Goal: Task Accomplishment & Management: Manage account settings

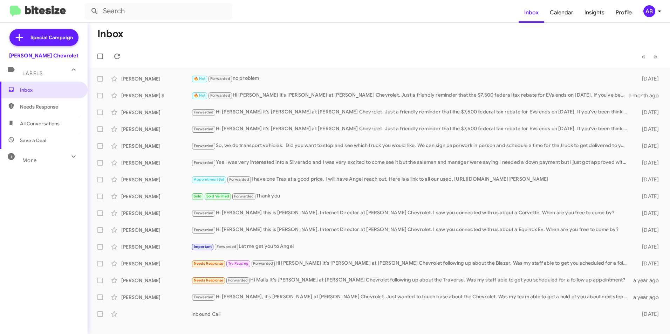
drag, startPoint x: 435, startPoint y: 47, endPoint x: 465, endPoint y: 47, distance: 30.5
click at [436, 49] on mat-toolbar-row "« Previous » Next" at bounding box center [379, 56] width 582 height 22
click at [660, 9] on icon at bounding box center [659, 11] width 8 height 8
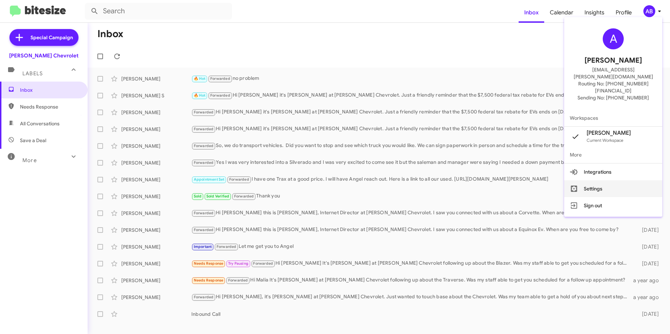
click at [615, 180] on button "Settings" at bounding box center [613, 188] width 98 height 17
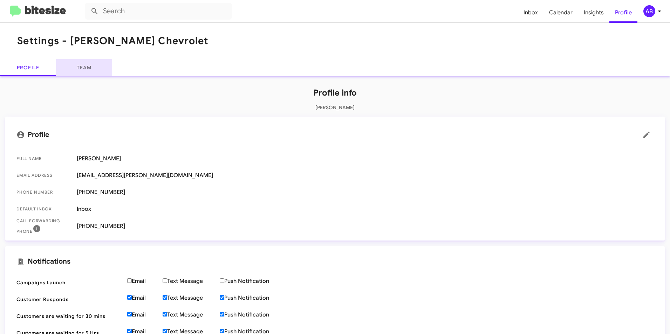
click at [86, 73] on link "Team" at bounding box center [84, 67] width 56 height 17
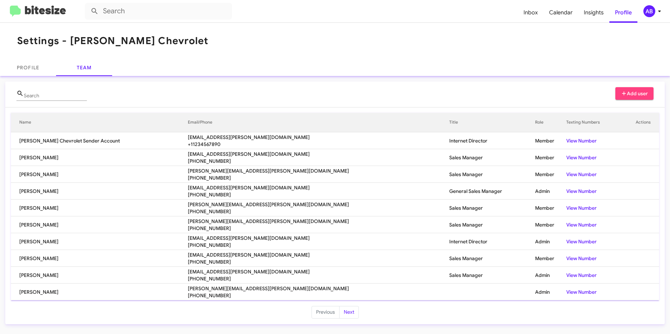
drag, startPoint x: 0, startPoint y: 271, endPoint x: 141, endPoint y: 274, distance: 141.2
click at [141, 274] on div "Search Add user Name Email/Phone Title Role Texting Numbers Actions [PERSON_NAM…" at bounding box center [335, 203] width 670 height 254
drag, startPoint x: 141, startPoint y: 274, endPoint x: 162, endPoint y: 281, distance: 22.2
click at [162, 278] on td "[PERSON_NAME]" at bounding box center [99, 275] width 177 height 17
click at [348, 310] on button "Next" at bounding box center [349, 312] width 20 height 13
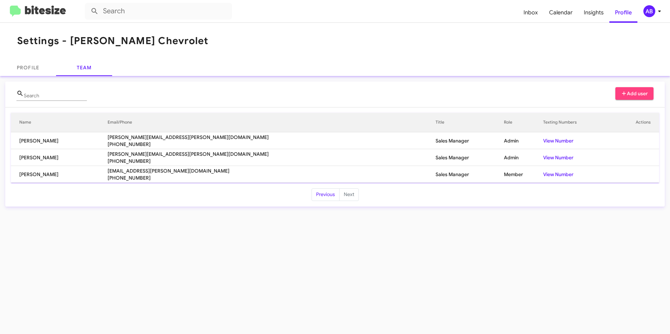
drag, startPoint x: -1, startPoint y: 172, endPoint x: 448, endPoint y: 177, distance: 448.4
click at [448, 177] on div "Search Add user Name Email/Phone Title Role Texting Numbers Actions Gilberto Qu…" at bounding box center [335, 144] width 670 height 136
drag, startPoint x: 448, startPoint y: 177, endPoint x: 444, endPoint y: 177, distance: 3.6
click at [504, 177] on td "Member" at bounding box center [523, 174] width 39 height 17
click at [326, 197] on button "Previous" at bounding box center [325, 194] width 28 height 13
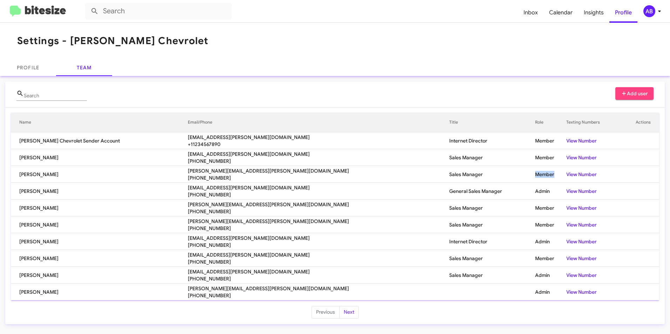
drag, startPoint x: 500, startPoint y: 173, endPoint x: 390, endPoint y: 175, distance: 110.3
click at [390, 175] on tr "[PERSON_NAME] [PERSON_NAME][EMAIL_ADDRESS][PERSON_NAME][DOMAIN_NAME] [PHONE_NUM…" at bounding box center [335, 174] width 648 height 17
drag, startPoint x: 390, startPoint y: 175, endPoint x: 481, endPoint y: 177, distance: 90.7
click at [479, 177] on td "Sales Manager" at bounding box center [492, 174] width 86 height 17
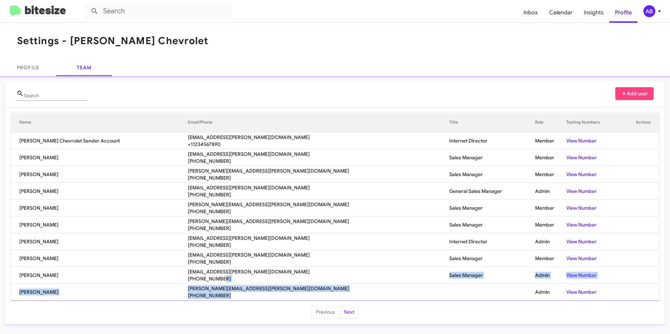
drag, startPoint x: 332, startPoint y: 278, endPoint x: 432, endPoint y: 288, distance: 99.6
click at [432, 288] on tbody "[PERSON_NAME] Chevrolet Sender Account [EMAIL_ADDRESS][PERSON_NAME][DOMAIN_NAME…" at bounding box center [335, 216] width 648 height 168
click at [449, 289] on td at bounding box center [492, 292] width 86 height 17
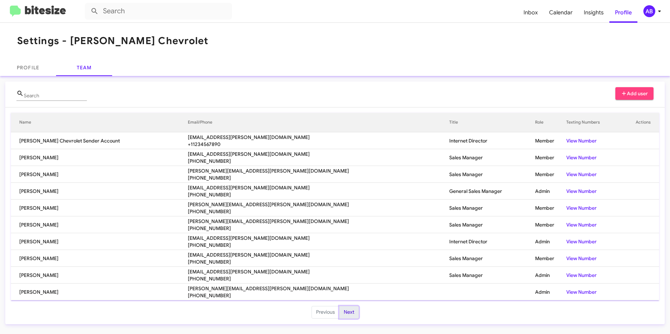
click at [350, 315] on button "Next" at bounding box center [349, 312] width 20 height 13
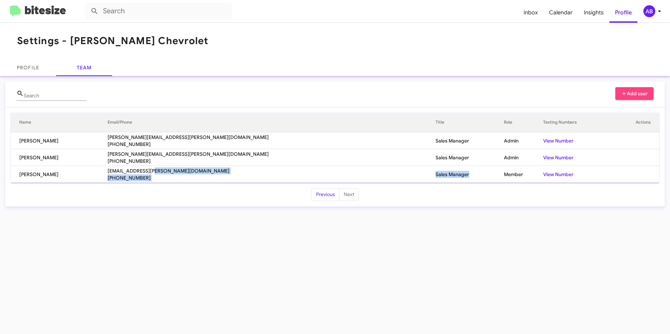
drag, startPoint x: 298, startPoint y: 172, endPoint x: 344, endPoint y: 172, distance: 45.5
click at [344, 172] on tr "[PERSON_NAME] [EMAIL_ADDRESS][PERSON_NAME][DOMAIN_NAME] [PHONE_NUMBER] Sales Ma…" at bounding box center [335, 174] width 648 height 17
drag, startPoint x: 344, startPoint y: 172, endPoint x: 427, endPoint y: 217, distance: 95.1
click at [429, 217] on div "Settings - [PERSON_NAME] Chevrolet Profile Team Search Add user Name Email/Phon…" at bounding box center [335, 178] width 670 height 311
click at [31, 67] on link "Profile" at bounding box center [28, 67] width 56 height 17
